Goal: Task Accomplishment & Management: Use online tool/utility

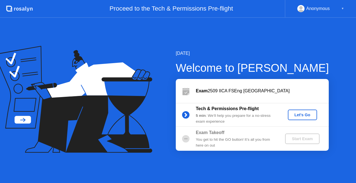
click at [299, 115] on div "Let's Go" at bounding box center [302, 115] width 25 height 4
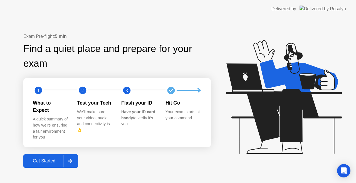
click at [50, 158] on div "Get Started" at bounding box center [44, 160] width 38 height 5
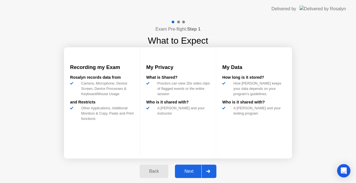
click at [187, 170] on div "Next" at bounding box center [188, 171] width 25 height 5
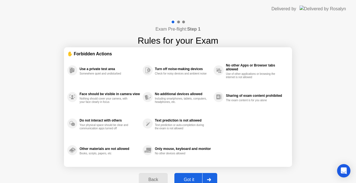
click at [192, 177] on div "Got it" at bounding box center [189, 179] width 26 height 5
select select "**********"
select select "*******"
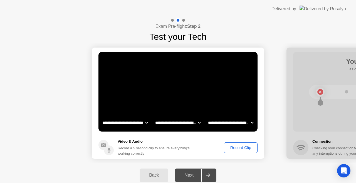
click at [242, 148] on div "Record Clip" at bounding box center [241, 147] width 30 height 4
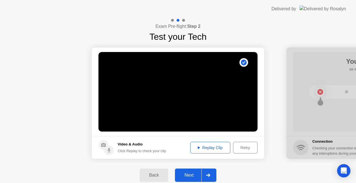
click at [186, 176] on div "Next" at bounding box center [188, 175] width 25 height 5
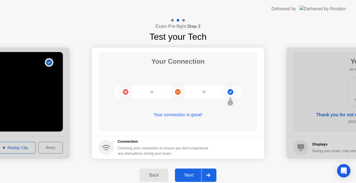
click at [193, 173] on div "Next" at bounding box center [188, 175] width 25 height 5
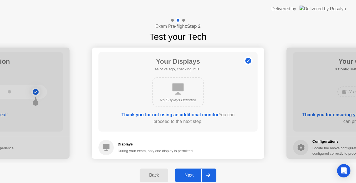
click at [193, 173] on div "Next" at bounding box center [188, 175] width 25 height 5
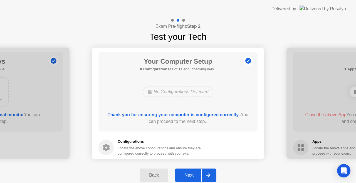
click at [193, 173] on div "Next" at bounding box center [188, 175] width 25 height 5
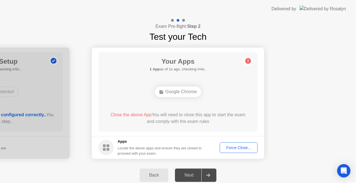
click at [232, 146] on div "Force Close..." at bounding box center [239, 147] width 34 height 4
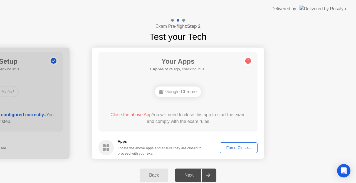
click at [235, 146] on div "Force Close..." at bounding box center [239, 147] width 34 height 4
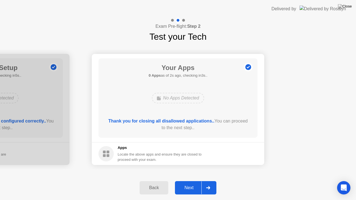
click at [191, 183] on div "Next" at bounding box center [188, 187] width 25 height 5
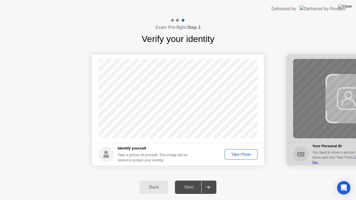
click at [237, 153] on div "Take Photo" at bounding box center [241, 154] width 29 height 4
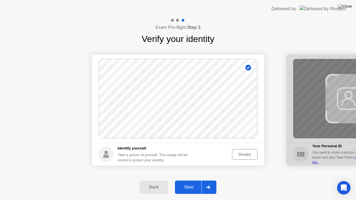
click at [192, 183] on div "Next" at bounding box center [188, 187] width 25 height 5
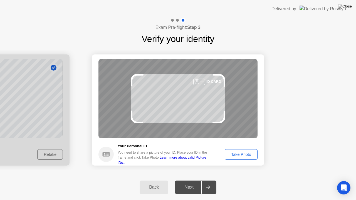
click at [235, 156] on div "Take Photo" at bounding box center [241, 154] width 29 height 4
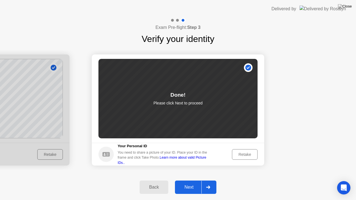
click at [188, 183] on div "Next" at bounding box center [188, 187] width 25 height 5
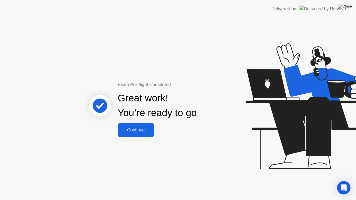
click at [137, 131] on div "Continue" at bounding box center [135, 130] width 33 height 5
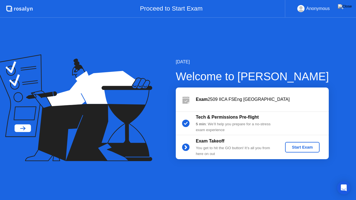
click at [297, 146] on div "Start Exam" at bounding box center [302, 147] width 30 height 4
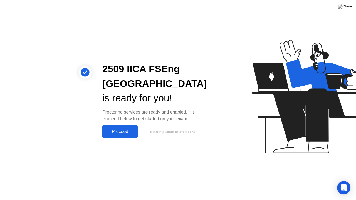
click at [124, 132] on div "Proceed" at bounding box center [120, 131] width 32 height 5
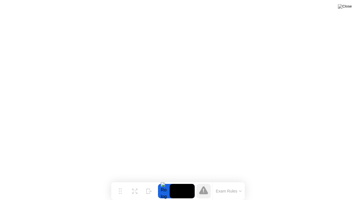
click at [344, 10] on button at bounding box center [344, 6] width 17 height 7
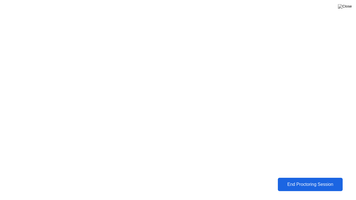
click at [306, 183] on div "End Proctoring Session" at bounding box center [310, 184] width 63 height 5
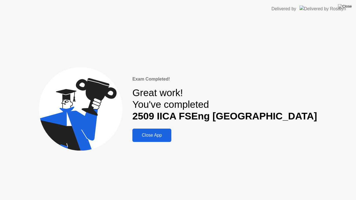
click at [170, 133] on div "Close App" at bounding box center [152, 135] width 36 height 5
